Goal: Task Accomplishment & Management: Use online tool/utility

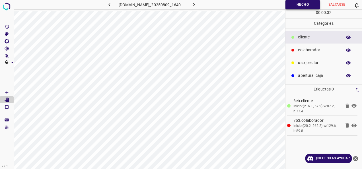
click at [308, 1] on button "Hecho" at bounding box center [302, 4] width 34 height 9
click at [297, 7] on button "Hecho" at bounding box center [302, 4] width 34 height 9
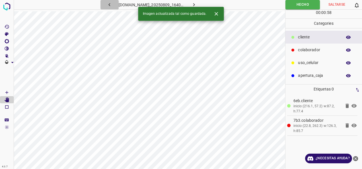
click at [106, 4] on icon "button" at bounding box center [109, 5] width 6 height 6
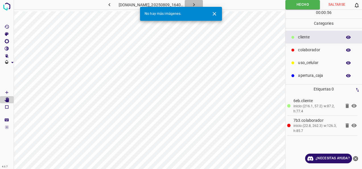
click at [197, 4] on icon "button" at bounding box center [194, 5] width 6 height 6
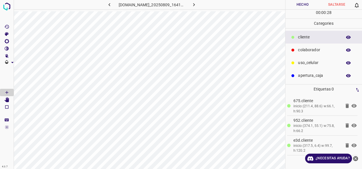
click at [297, 5] on button "Hecho" at bounding box center [302, 4] width 34 height 9
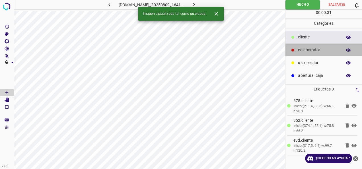
click at [308, 52] on p "colaborador" at bounding box center [318, 50] width 41 height 6
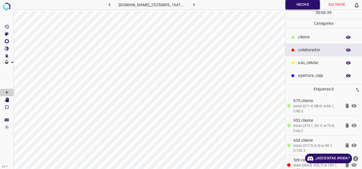
click at [307, 2] on button "Hecho" at bounding box center [302, 4] width 34 height 9
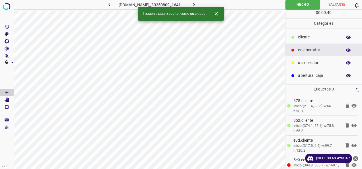
click at [197, 4] on icon "button" at bounding box center [194, 5] width 6 height 6
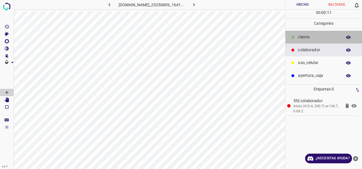
click at [310, 39] on p "cliente" at bounding box center [318, 37] width 41 height 6
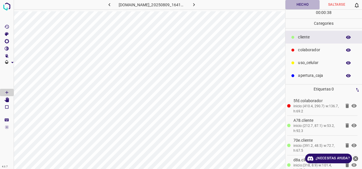
click at [311, 5] on button "Hecho" at bounding box center [302, 4] width 34 height 9
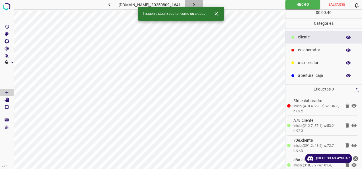
click at [198, 3] on button "button" at bounding box center [193, 4] width 18 height 9
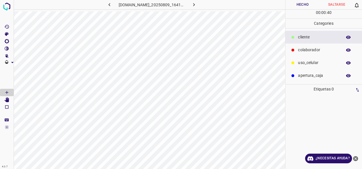
click at [322, 48] on p "colaborador" at bounding box center [318, 50] width 41 height 6
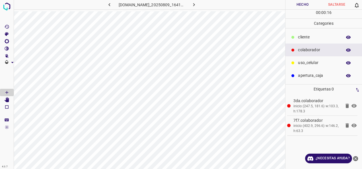
click at [311, 42] on div "cliente" at bounding box center [323, 37] width 76 height 13
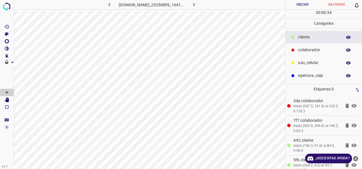
click at [295, 4] on button "Hecho" at bounding box center [302, 4] width 34 height 9
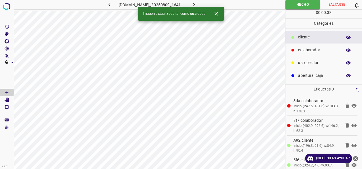
click at [202, 1] on button "button" at bounding box center [193, 4] width 18 height 9
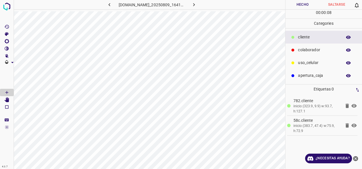
click at [306, 53] on div "colaborador" at bounding box center [323, 49] width 76 height 13
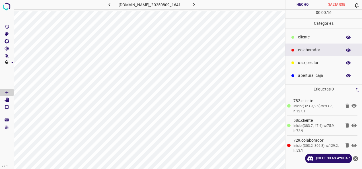
click at [304, 2] on button "Hecho" at bounding box center [302, 4] width 34 height 9
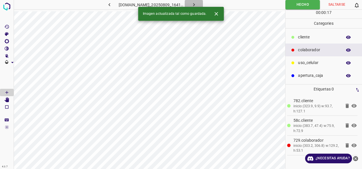
click at [197, 3] on icon "button" at bounding box center [194, 5] width 6 height 6
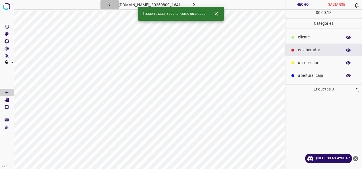
click at [106, 4] on icon "button" at bounding box center [109, 5] width 6 height 6
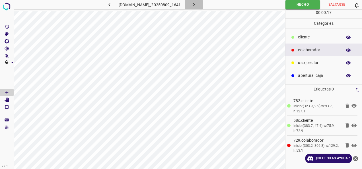
click at [197, 1] on button "button" at bounding box center [193, 4] width 18 height 9
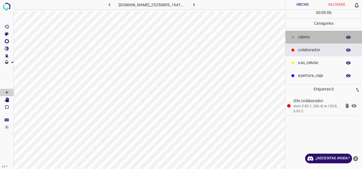
click at [317, 38] on p "cliente" at bounding box center [318, 37] width 41 height 6
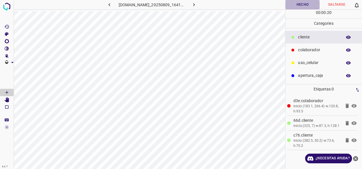
click at [305, 7] on button "Hecho" at bounding box center [302, 4] width 34 height 9
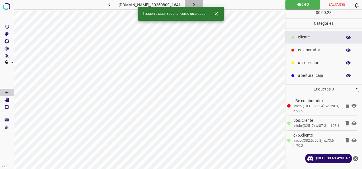
click at [197, 5] on icon "button" at bounding box center [194, 5] width 6 height 6
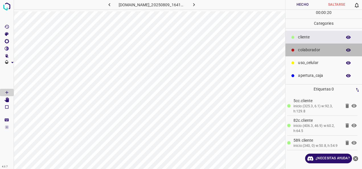
click at [319, 53] on div "colaborador" at bounding box center [323, 49] width 76 height 13
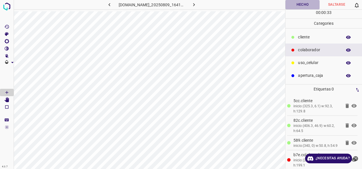
click at [289, 5] on button "Hecho" at bounding box center [302, 4] width 34 height 9
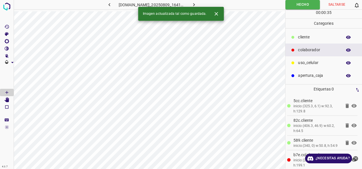
click at [197, 2] on icon "button" at bounding box center [194, 5] width 6 height 6
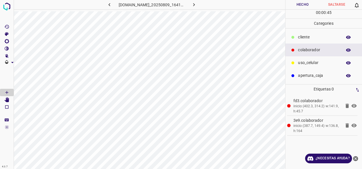
click at [308, 40] on div "cliente" at bounding box center [323, 37] width 76 height 13
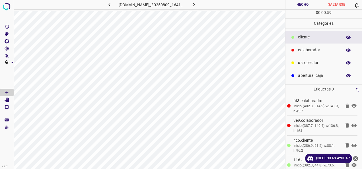
click at [300, 4] on button "Hecho" at bounding box center [302, 4] width 34 height 9
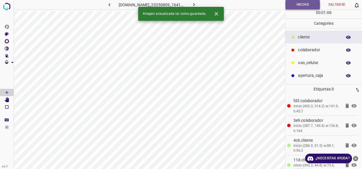
click at [304, 4] on button "Hecho" at bounding box center [302, 4] width 34 height 9
click at [197, 3] on button "button" at bounding box center [193, 4] width 18 height 9
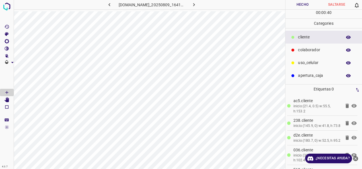
click at [304, 57] on div "uso_celular" at bounding box center [323, 62] width 76 height 13
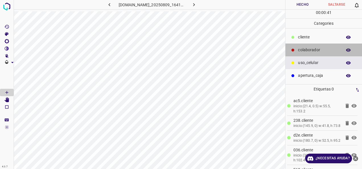
click at [306, 49] on p "colaborador" at bounding box center [318, 50] width 41 height 6
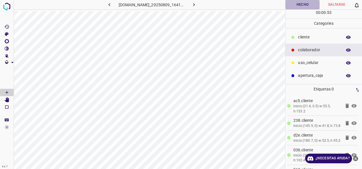
click at [295, 3] on button "Hecho" at bounding box center [302, 4] width 34 height 9
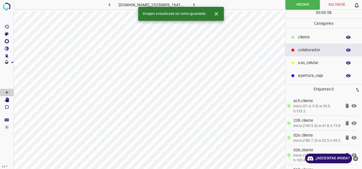
click at [197, 2] on icon "button" at bounding box center [194, 5] width 6 height 6
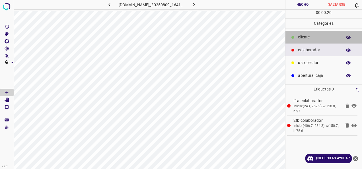
drag, startPoint x: 305, startPoint y: 37, endPoint x: 300, endPoint y: 37, distance: 5.7
click at [305, 37] on p "cliente" at bounding box center [318, 37] width 41 height 6
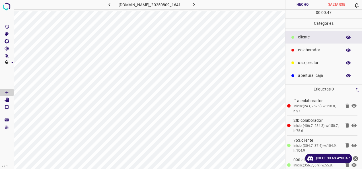
click at [305, 6] on button "Hecho" at bounding box center [302, 4] width 34 height 9
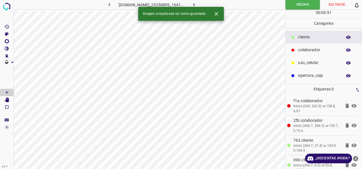
click at [203, 4] on button "button" at bounding box center [193, 4] width 18 height 9
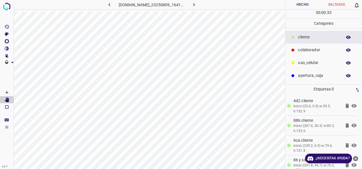
click at [312, 54] on div "colaborador" at bounding box center [323, 49] width 76 height 13
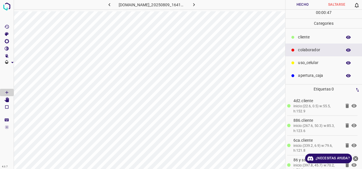
click at [299, 4] on button "Hecho" at bounding box center [302, 4] width 34 height 9
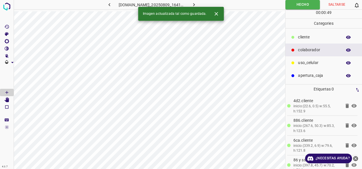
click at [197, 5] on icon "button" at bounding box center [194, 5] width 6 height 6
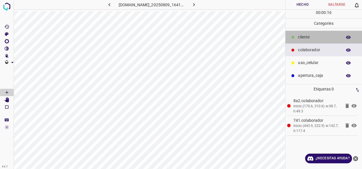
click at [307, 35] on p "cliente" at bounding box center [318, 37] width 41 height 6
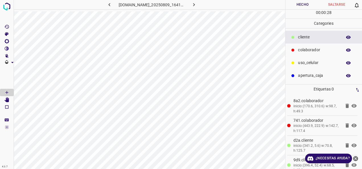
click at [308, 5] on button "Hecho" at bounding box center [302, 4] width 34 height 9
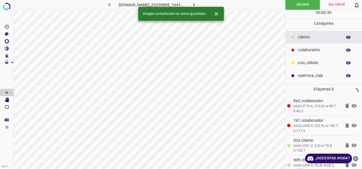
click at [198, 4] on button "button" at bounding box center [193, 4] width 18 height 9
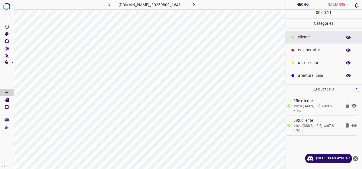
click at [298, 53] on div "colaborador" at bounding box center [323, 49] width 76 height 13
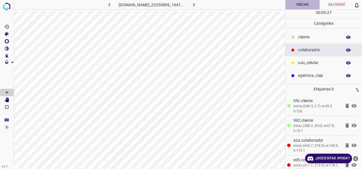
click at [300, 6] on button "Hecho" at bounding box center [302, 4] width 34 height 9
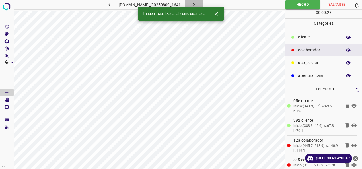
click at [203, 4] on button "button" at bounding box center [193, 4] width 18 height 9
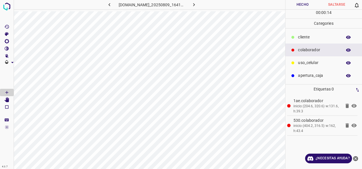
click at [308, 37] on p "cliente" at bounding box center [318, 37] width 41 height 6
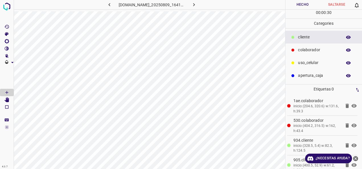
click at [291, 5] on button "Hecho" at bounding box center [302, 4] width 34 height 9
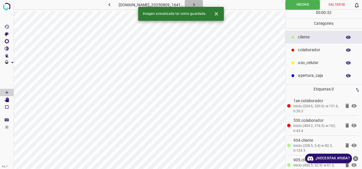
click at [194, 5] on icon "button" at bounding box center [194, 4] width 2 height 3
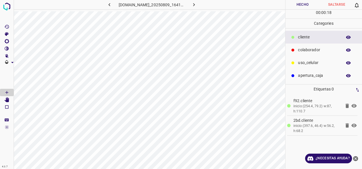
click at [299, 51] on p "colaborador" at bounding box center [318, 50] width 41 height 6
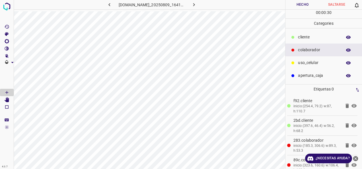
click at [288, 11] on div "00 : 00 : 30" at bounding box center [323, 14] width 76 height 9
click at [291, 7] on button "Hecho" at bounding box center [302, 4] width 34 height 9
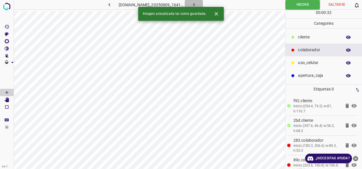
click at [197, 3] on icon "button" at bounding box center [194, 5] width 6 height 6
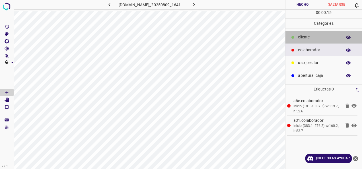
click at [296, 37] on div "cliente" at bounding box center [323, 37] width 76 height 13
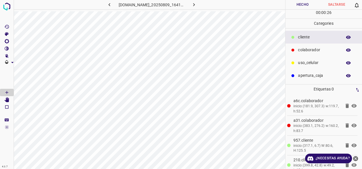
click at [297, 8] on button "Hecho" at bounding box center [302, 4] width 34 height 9
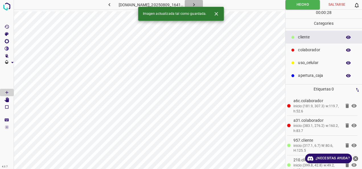
click at [197, 3] on icon "button" at bounding box center [194, 5] width 6 height 6
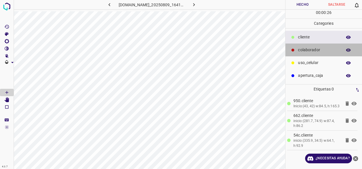
click at [325, 54] on div "colaborador" at bounding box center [323, 49] width 76 height 13
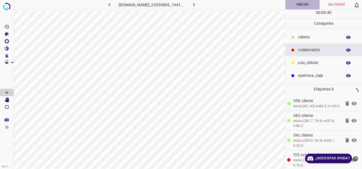
click at [292, 1] on button "Hecho" at bounding box center [302, 4] width 34 height 9
click at [197, 4] on icon "button" at bounding box center [194, 5] width 6 height 6
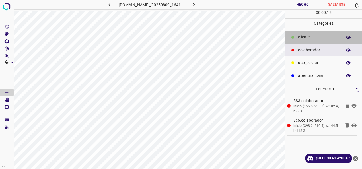
click at [308, 40] on div "cliente" at bounding box center [323, 37] width 76 height 13
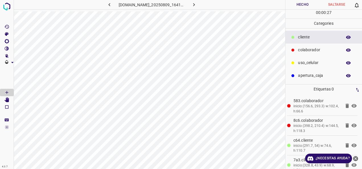
click at [292, 7] on button "Hecho" at bounding box center [302, 4] width 34 height 9
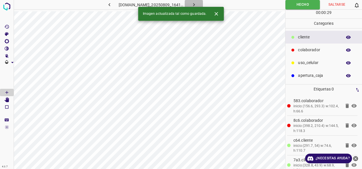
click at [203, 2] on button "button" at bounding box center [193, 4] width 18 height 9
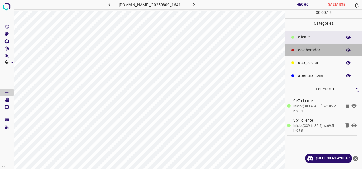
click at [304, 53] on div "colaborador" at bounding box center [323, 49] width 76 height 13
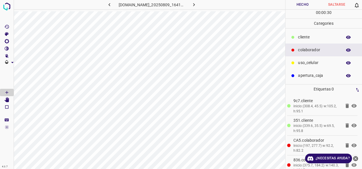
click at [286, 7] on button "Hecho" at bounding box center [302, 4] width 34 height 9
click at [202, 1] on button "button" at bounding box center [193, 4] width 18 height 9
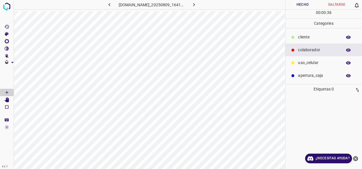
click at [310, 38] on p "cliente" at bounding box center [318, 37] width 41 height 6
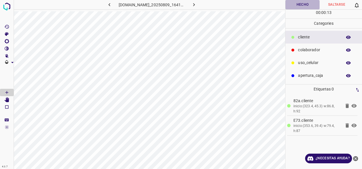
click at [296, 5] on button "Hecho" at bounding box center [302, 4] width 34 height 9
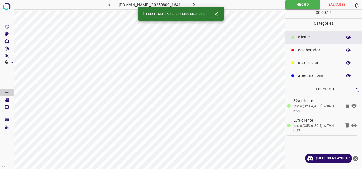
click at [194, 5] on icon "button" at bounding box center [194, 4] width 2 height 3
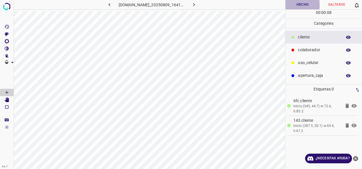
click at [303, 6] on button "Hecho" at bounding box center [302, 4] width 34 height 9
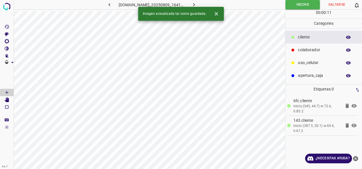
click at [306, 50] on p "colaborador" at bounding box center [318, 50] width 41 height 6
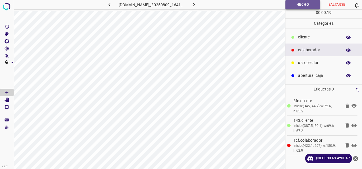
click at [299, 6] on button "Hecho" at bounding box center [302, 4] width 34 height 9
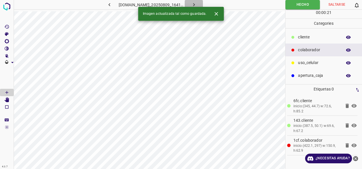
click at [197, 3] on icon "button" at bounding box center [194, 5] width 6 height 6
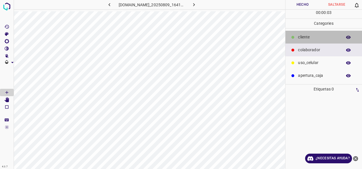
click at [321, 40] on p "cliente" at bounding box center [318, 37] width 41 height 6
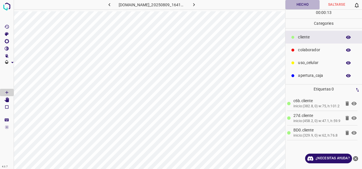
click at [288, 6] on button "Hecho" at bounding box center [302, 4] width 34 height 9
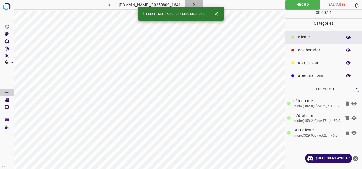
click at [194, 5] on icon "button" at bounding box center [194, 4] width 2 height 3
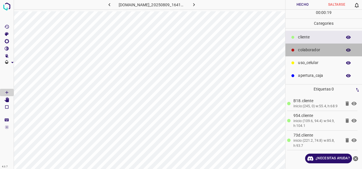
click at [310, 48] on p "colaborador" at bounding box center [318, 50] width 41 height 6
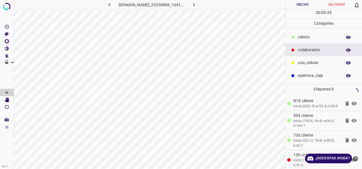
click at [299, 3] on button "Hecho" at bounding box center [302, 4] width 34 height 9
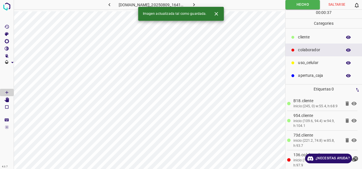
click at [197, 3] on icon "button" at bounding box center [194, 5] width 6 height 6
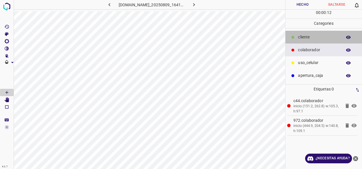
click at [320, 33] on div "cliente" at bounding box center [323, 37] width 76 height 13
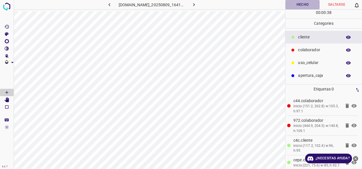
click at [297, 3] on button "Hecho" at bounding box center [302, 4] width 34 height 9
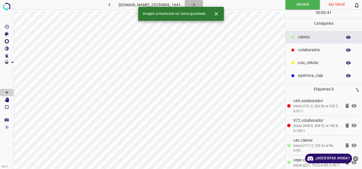
click at [197, 2] on icon "button" at bounding box center [194, 5] width 6 height 6
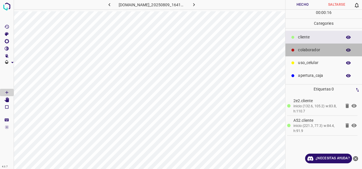
click at [313, 55] on div "colaborador" at bounding box center [323, 49] width 76 height 13
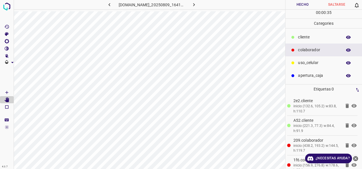
click at [306, 4] on button "Hecho" at bounding box center [302, 4] width 34 height 9
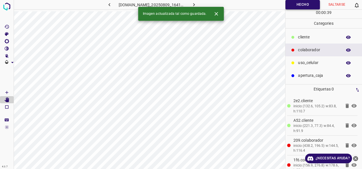
click at [296, 3] on button "Hecho" at bounding box center [302, 4] width 34 height 9
click at [197, 3] on icon "button" at bounding box center [194, 5] width 6 height 6
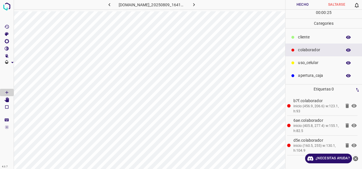
click at [323, 33] on div "cliente" at bounding box center [323, 37] width 76 height 13
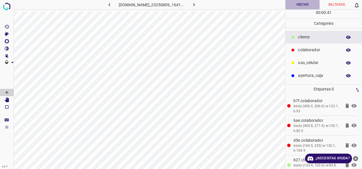
click at [304, 3] on button "Hecho" at bounding box center [302, 4] width 34 height 9
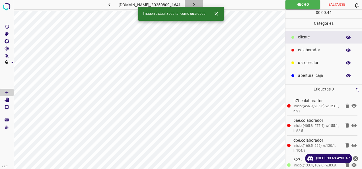
click at [196, 1] on button "button" at bounding box center [193, 4] width 18 height 9
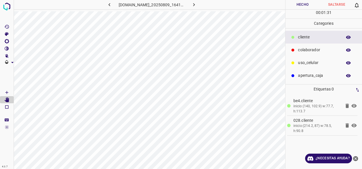
click at [294, 44] on div "colaborador" at bounding box center [323, 49] width 76 height 13
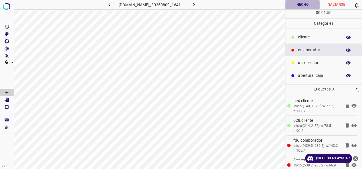
click at [309, 3] on button "Hecho" at bounding box center [302, 4] width 34 height 9
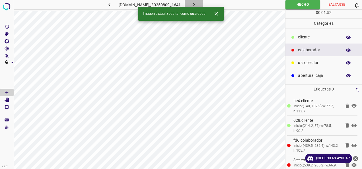
click at [197, 5] on icon "button" at bounding box center [194, 5] width 6 height 6
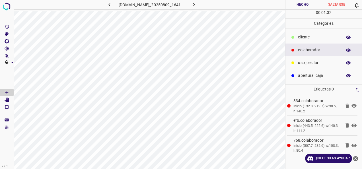
click at [316, 36] on p "cliente" at bounding box center [318, 37] width 41 height 6
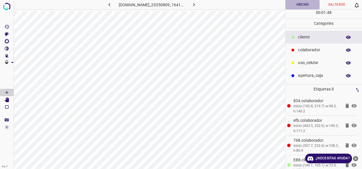
click at [302, 2] on button "Hecho" at bounding box center [302, 4] width 34 height 9
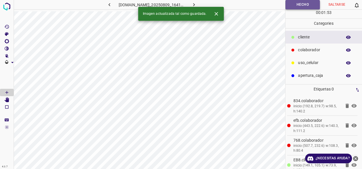
click at [295, 3] on button "Hecho" at bounding box center [302, 4] width 34 height 9
click at [203, 6] on button "button" at bounding box center [193, 4] width 18 height 9
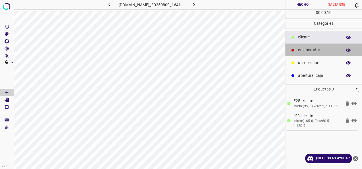
click at [300, 46] on div "colaborador" at bounding box center [323, 49] width 76 height 13
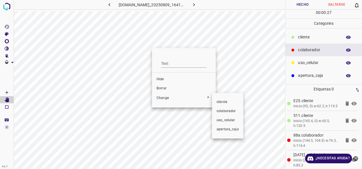
click at [229, 102] on span "cliente" at bounding box center [227, 101] width 22 height 5
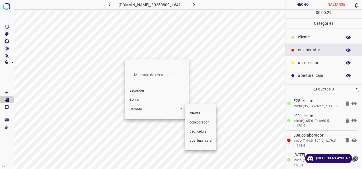
click at [201, 112] on span "cliente" at bounding box center [200, 113] width 22 height 5
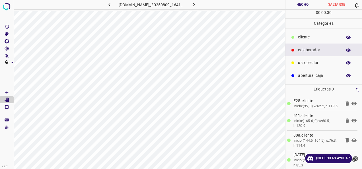
click at [309, 40] on div "cliente" at bounding box center [323, 37] width 76 height 13
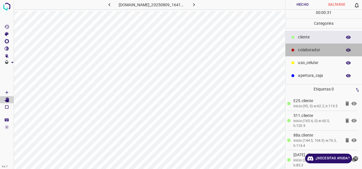
drag, startPoint x: 310, startPoint y: 47, endPoint x: 295, endPoint y: 51, distance: 15.2
click at [309, 47] on p "colaborador" at bounding box center [318, 50] width 41 height 6
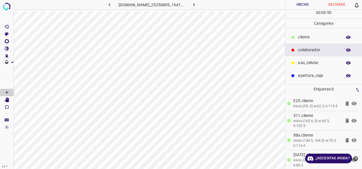
click at [311, 3] on button "Hecho" at bounding box center [302, 4] width 34 height 9
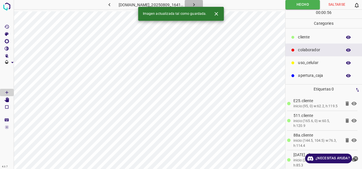
click at [196, 5] on button "button" at bounding box center [193, 4] width 18 height 9
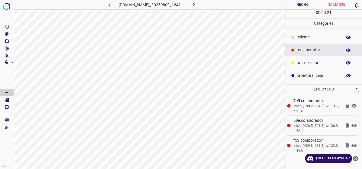
drag, startPoint x: 303, startPoint y: 38, endPoint x: 298, endPoint y: 40, distance: 5.6
click at [302, 38] on p "cliente" at bounding box center [318, 37] width 41 height 6
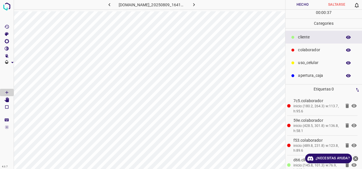
click at [288, 6] on button "Hecho" at bounding box center [302, 4] width 34 height 9
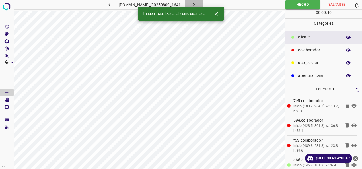
click at [197, 4] on icon "button" at bounding box center [194, 5] width 6 height 6
click at [203, 4] on div "810-bch-galerias-metepec.ddns.net_20250809_164105_000002910.jpg" at bounding box center [151, 4] width 132 height 9
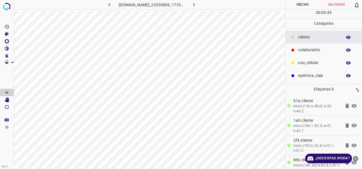
click at [298, 47] on p "colaborador" at bounding box center [318, 50] width 41 height 6
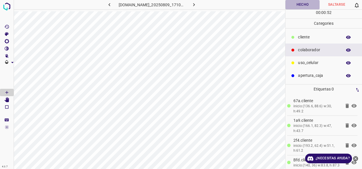
click at [306, 7] on button "Hecho" at bounding box center [302, 4] width 34 height 9
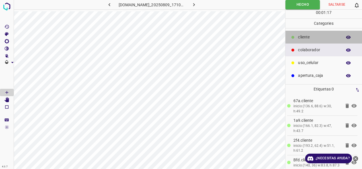
drag, startPoint x: 300, startPoint y: 38, endPoint x: 289, endPoint y: 40, distance: 11.5
click at [300, 38] on p "cliente" at bounding box center [318, 37] width 41 height 6
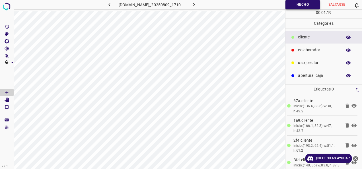
drag, startPoint x: 295, startPoint y: 11, endPoint x: 296, endPoint y: 9, distance: 2.9
click at [296, 11] on div "00 : 01 : 19" at bounding box center [323, 14] width 76 height 9
click at [296, 9] on button "Hecho" at bounding box center [302, 4] width 34 height 9
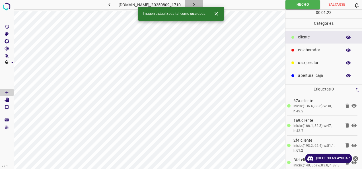
click at [202, 1] on button "button" at bounding box center [193, 4] width 18 height 9
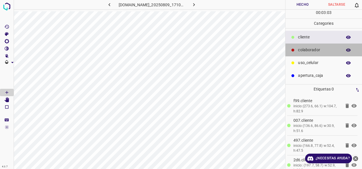
click at [312, 44] on div "colaborador" at bounding box center [323, 49] width 76 height 13
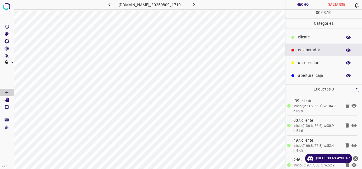
click at [303, 6] on button "Hecho" at bounding box center [302, 4] width 34 height 9
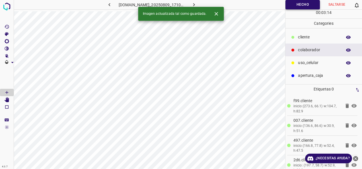
click at [293, 5] on button "Hecho" at bounding box center [302, 4] width 34 height 9
click at [197, 5] on icon "button" at bounding box center [194, 5] width 6 height 6
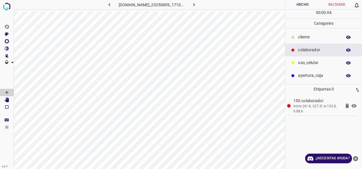
click at [305, 39] on p "cliente" at bounding box center [318, 37] width 41 height 6
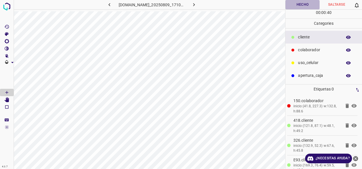
click at [304, 8] on button "Hecho" at bounding box center [302, 4] width 34 height 9
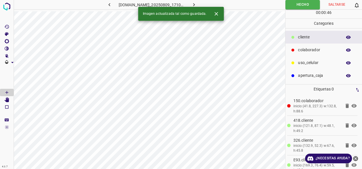
click at [106, 3] on icon "button" at bounding box center [109, 5] width 6 height 6
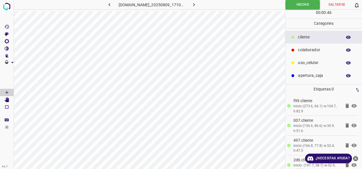
click at [102, 1] on button "button" at bounding box center [109, 4] width 18 height 9
click at [106, 3] on icon "button" at bounding box center [109, 5] width 6 height 6
click at [6, 6] on img at bounding box center [7, 6] width 10 height 10
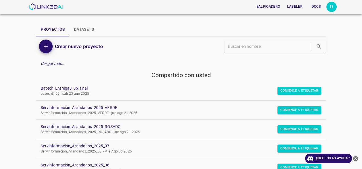
scroll to position [28, 0]
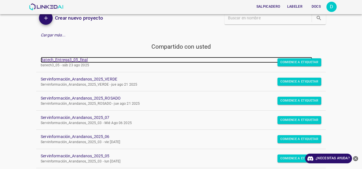
click at [70, 59] on link "Batech_Entrega3_05_final" at bounding box center [176, 60] width 271 height 6
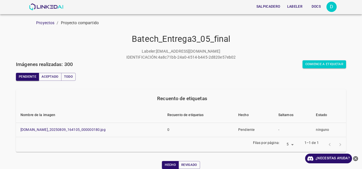
scroll to position [28, 0]
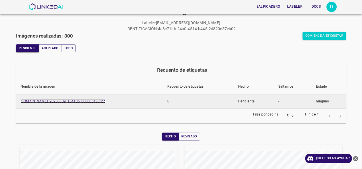
click at [73, 101] on link "810-bch-galerias-metepec.ddns.net_20250809_164105_000000180.jpg" at bounding box center [62, 101] width 85 height 4
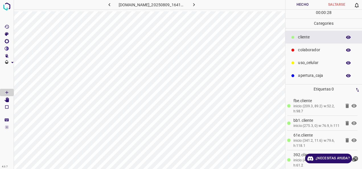
click at [312, 52] on p "colaborador" at bounding box center [318, 50] width 41 height 6
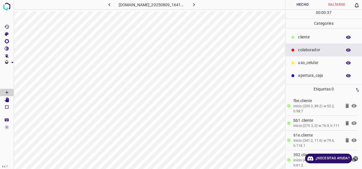
click at [301, 2] on button "Hecho" at bounding box center [302, 4] width 34 height 9
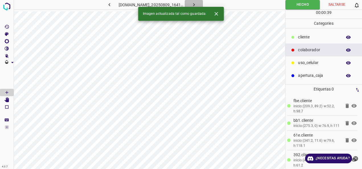
click at [197, 4] on icon "button" at bounding box center [194, 5] width 6 height 6
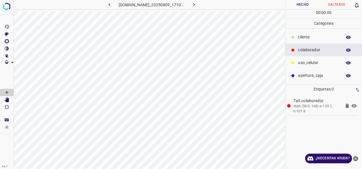
click at [306, 37] on p "cliente" at bounding box center [318, 37] width 41 height 6
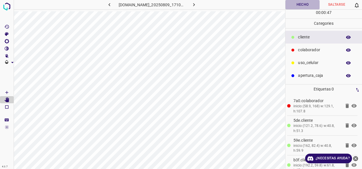
click at [308, 5] on button "Hecho" at bounding box center [302, 4] width 34 height 9
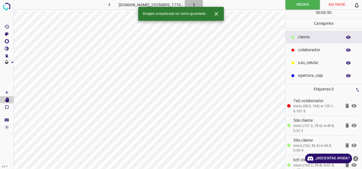
click at [197, 5] on icon "button" at bounding box center [194, 5] width 6 height 6
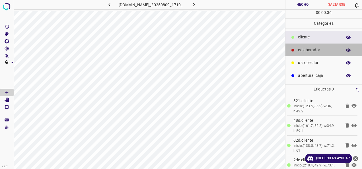
click at [315, 55] on div "colaborador" at bounding box center [323, 49] width 76 height 13
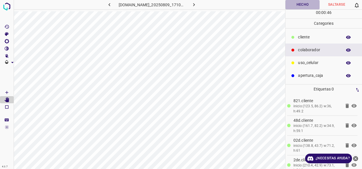
click at [295, 8] on button "Hecho" at bounding box center [302, 4] width 34 height 9
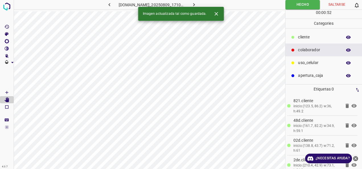
click at [197, 2] on icon "button" at bounding box center [194, 5] width 6 height 6
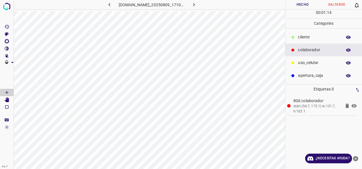
click at [304, 33] on div "cliente" at bounding box center [323, 37] width 76 height 13
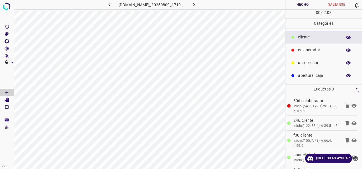
click at [300, 3] on button "Hecho" at bounding box center [302, 4] width 34 height 9
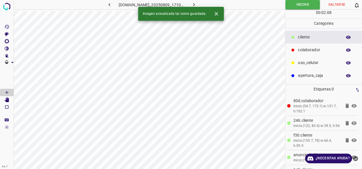
click at [197, 3] on icon "button" at bounding box center [194, 5] width 6 height 6
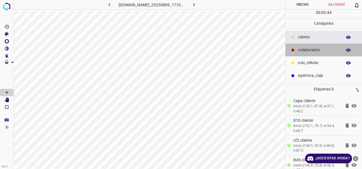
drag, startPoint x: 318, startPoint y: 47, endPoint x: 295, endPoint y: 46, distance: 23.4
click at [318, 47] on p "colaborador" at bounding box center [318, 50] width 41 height 6
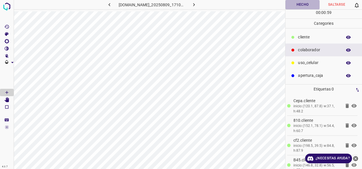
click at [298, 5] on button "Hecho" at bounding box center [302, 4] width 34 height 9
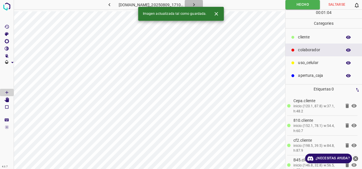
click at [197, 4] on button "button" at bounding box center [193, 4] width 18 height 9
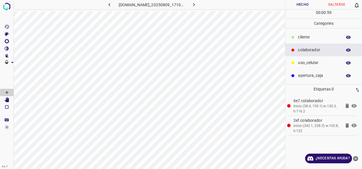
click at [308, 38] on p "cliente" at bounding box center [318, 37] width 41 height 6
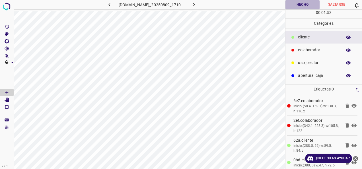
click at [292, 4] on button "Hecho" at bounding box center [302, 4] width 34 height 9
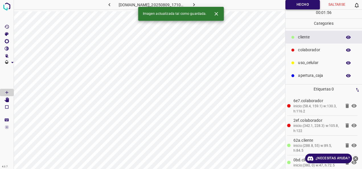
click at [301, 6] on button "Hecho" at bounding box center [302, 4] width 34 height 9
click at [201, 1] on button "button" at bounding box center [193, 4] width 18 height 9
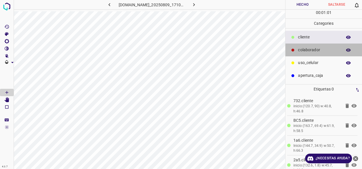
click at [329, 48] on p "colaborador" at bounding box center [318, 50] width 41 height 6
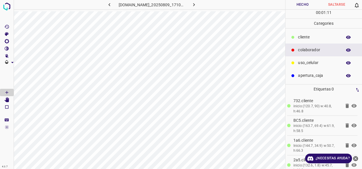
click at [305, 5] on button "Hecho" at bounding box center [302, 4] width 34 height 9
click at [291, 2] on button "Hecho" at bounding box center [302, 4] width 34 height 9
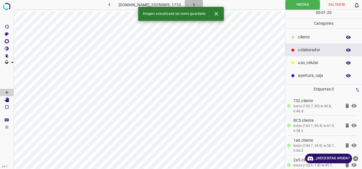
click at [197, 6] on icon "button" at bounding box center [194, 5] width 6 height 6
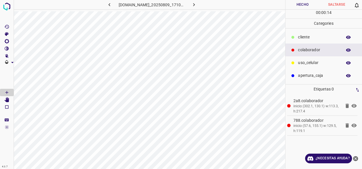
click at [313, 38] on p "cliente" at bounding box center [318, 37] width 41 height 6
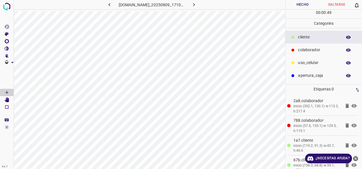
click at [300, 4] on button "Hecho" at bounding box center [302, 4] width 34 height 9
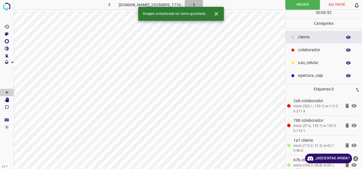
click at [197, 2] on icon "button" at bounding box center [194, 5] width 6 height 6
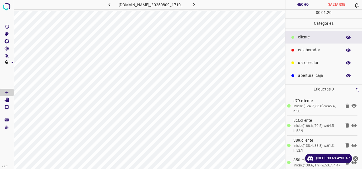
click at [315, 45] on div "colaborador" at bounding box center [323, 49] width 76 height 13
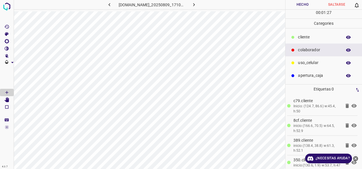
click at [298, 4] on button "Hecho" at bounding box center [302, 4] width 34 height 9
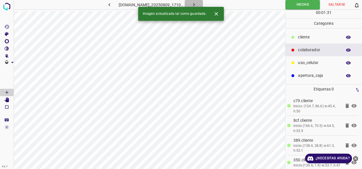
click at [197, 2] on icon "button" at bounding box center [194, 5] width 6 height 6
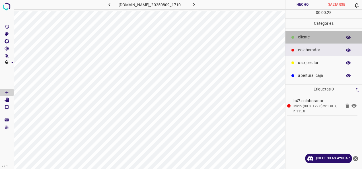
click at [321, 34] on p "cliente" at bounding box center [318, 37] width 41 height 6
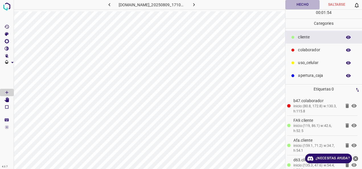
click at [297, 9] on button "Hecho" at bounding box center [302, 4] width 34 height 9
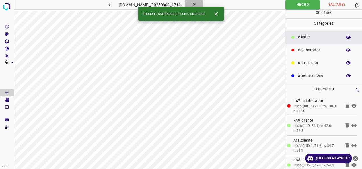
click at [197, 3] on icon "button" at bounding box center [194, 5] width 6 height 6
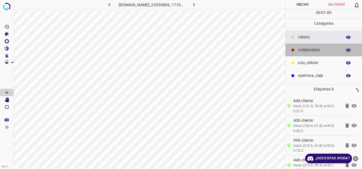
drag, startPoint x: 316, startPoint y: 52, endPoint x: 296, endPoint y: 53, distance: 19.9
click at [316, 52] on p "colaborador" at bounding box center [318, 50] width 41 height 6
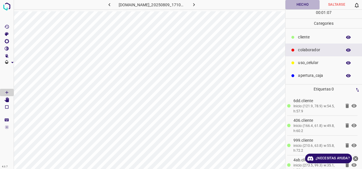
click at [300, 7] on button "Hecho" at bounding box center [302, 4] width 34 height 9
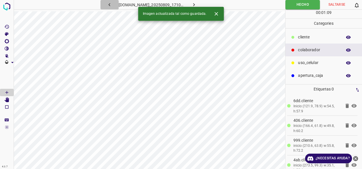
click at [106, 5] on icon "button" at bounding box center [109, 5] width 6 height 6
click at [194, 4] on icon "button" at bounding box center [194, 4] width 2 height 3
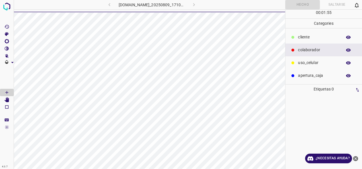
click at [202, 4] on div "810-bch-galerias-metepec.ddns.net_20250809_171049_000002400.jpg" at bounding box center [151, 4] width 132 height 9
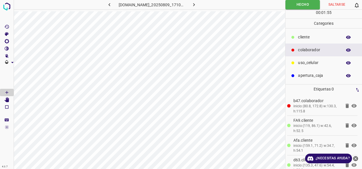
click at [194, 4] on icon "button" at bounding box center [194, 4] width 2 height 3
click at [197, 2] on icon "button" at bounding box center [194, 5] width 6 height 6
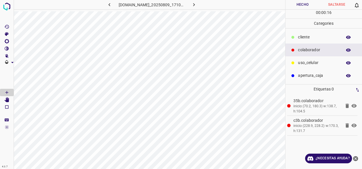
click at [310, 42] on div "cliente" at bounding box center [323, 37] width 76 height 13
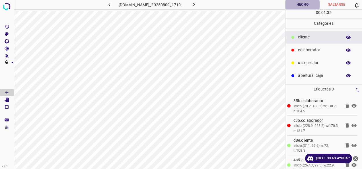
click at [301, 7] on button "Hecho" at bounding box center [302, 4] width 34 height 9
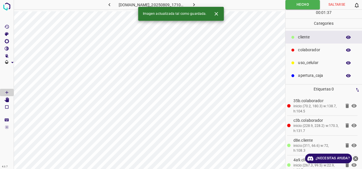
click at [197, 6] on icon "button" at bounding box center [194, 5] width 6 height 6
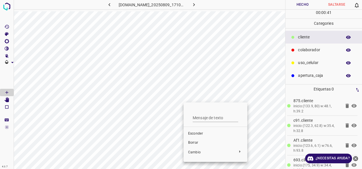
drag, startPoint x: 199, startPoint y: 73, endPoint x: 150, endPoint y: 83, distance: 50.5
click at [198, 72] on div at bounding box center [181, 84] width 362 height 169
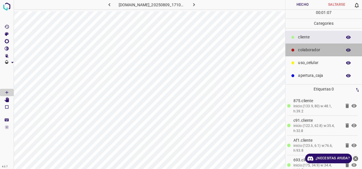
click at [308, 48] on p "colaborador" at bounding box center [318, 50] width 41 height 6
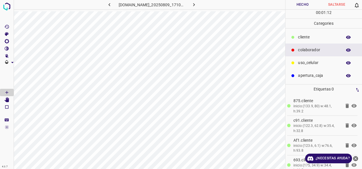
click at [306, 8] on button "Hecho" at bounding box center [302, 4] width 34 height 9
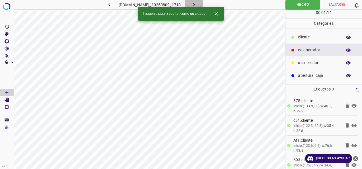
click at [197, 3] on icon "button" at bounding box center [194, 5] width 6 height 6
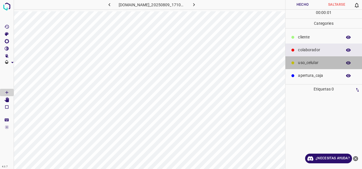
drag, startPoint x: 331, startPoint y: 60, endPoint x: 308, endPoint y: 67, distance: 23.9
click at [328, 61] on p "uso_celular" at bounding box center [318, 63] width 41 height 6
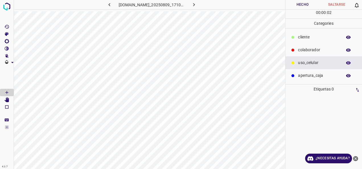
drag, startPoint x: 325, startPoint y: 79, endPoint x: 314, endPoint y: 80, distance: 11.7
click at [324, 79] on div "apertura_caja" at bounding box center [323, 75] width 76 height 13
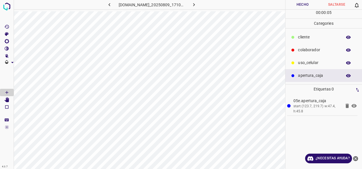
click at [319, 48] on p "colaborador" at bounding box center [318, 50] width 41 height 6
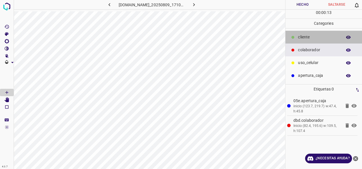
click at [318, 34] on p "cliente" at bounding box center [318, 37] width 41 height 6
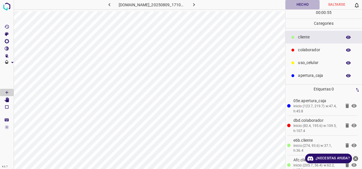
click at [297, 6] on button "Hecho" at bounding box center [302, 4] width 34 height 9
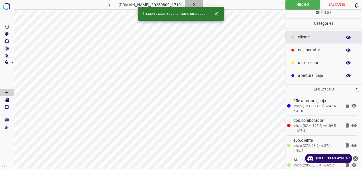
click at [198, 5] on button "button" at bounding box center [193, 4] width 18 height 9
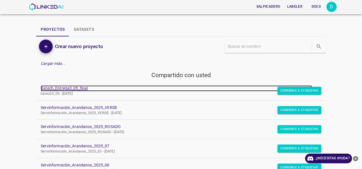
click at [70, 89] on link "Batech_Entrega3_05_final" at bounding box center [176, 88] width 271 height 6
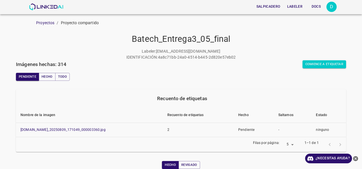
scroll to position [105, 0]
